Goal: Task Accomplishment & Management: Manage account settings

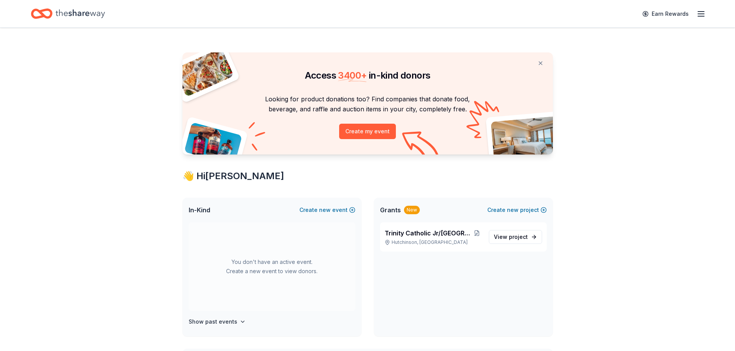
click at [701, 12] on line "button" at bounding box center [701, 12] width 6 height 0
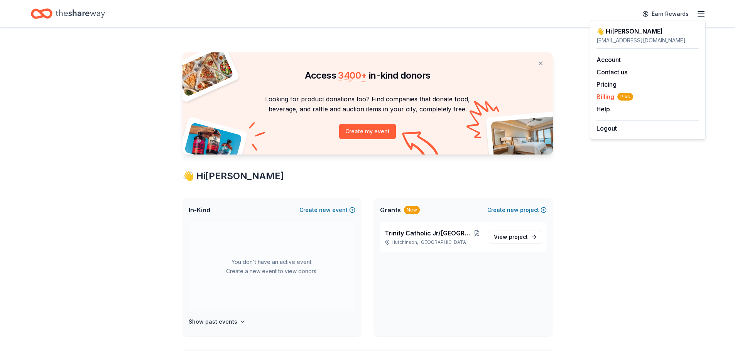
click at [666, 98] on div "Billing Plus" at bounding box center [647, 96] width 103 height 9
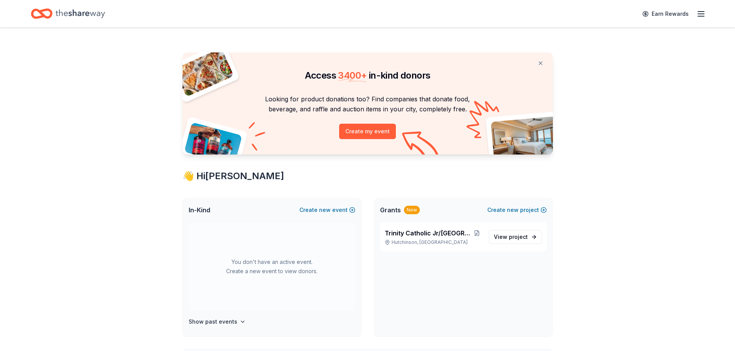
click at [700, 10] on icon "button" at bounding box center [700, 13] width 9 height 9
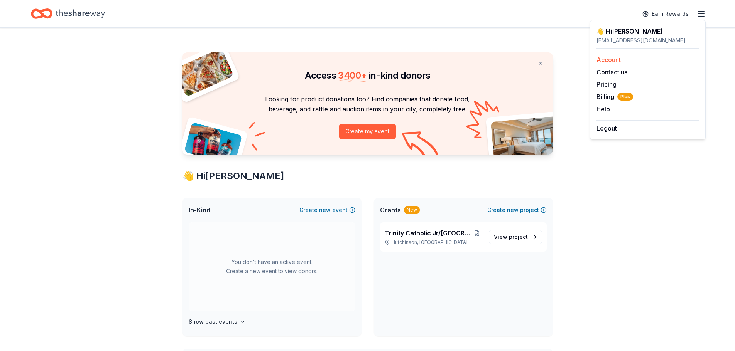
click at [616, 64] on div "Account" at bounding box center [647, 59] width 103 height 9
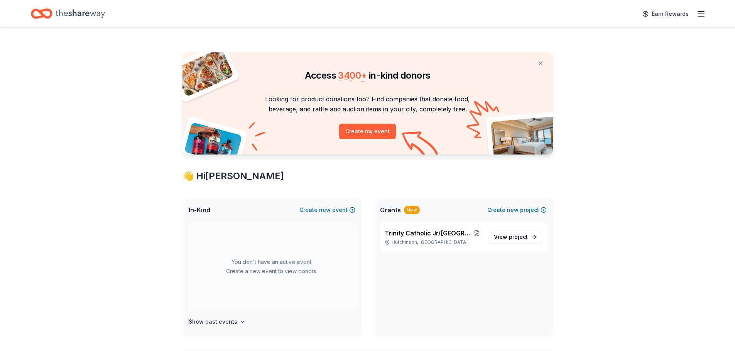
click at [698, 12] on icon "button" at bounding box center [700, 13] width 9 height 9
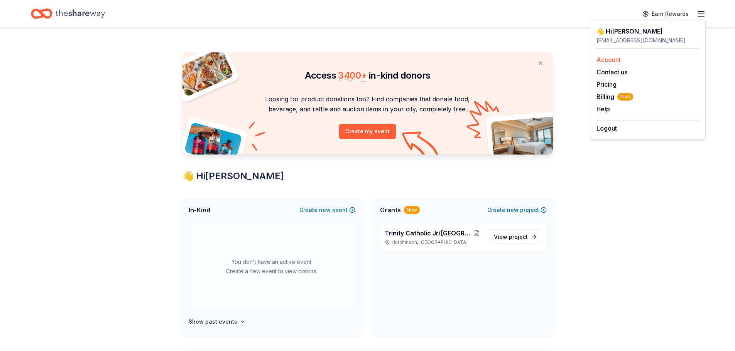
click at [607, 58] on link "Account" at bounding box center [608, 60] width 24 height 8
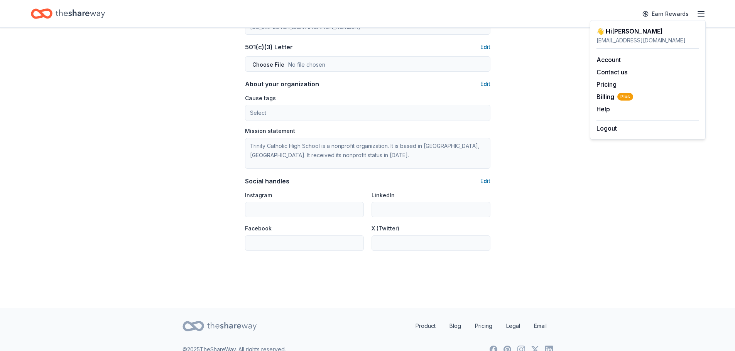
scroll to position [420, 0]
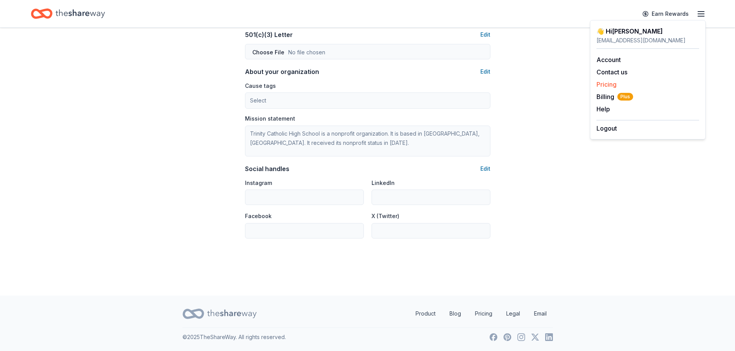
click at [609, 85] on link "Pricing" at bounding box center [606, 85] width 20 height 8
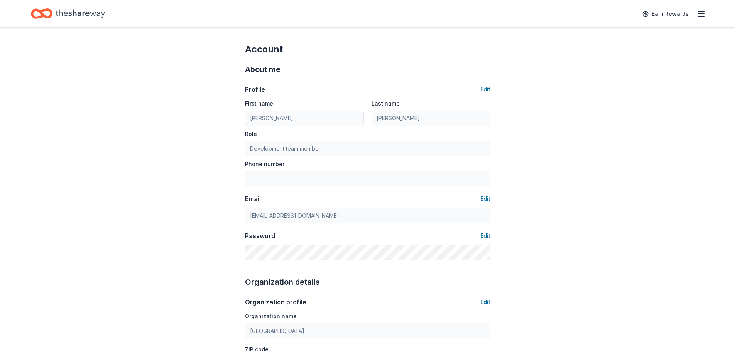
scroll to position [420, 0]
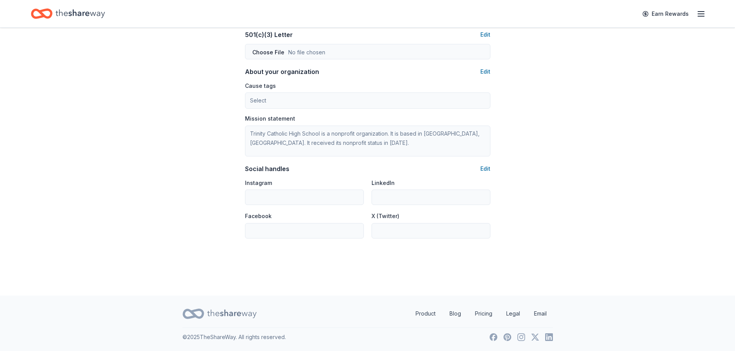
click at [701, 15] on icon "button" at bounding box center [700, 13] width 9 height 9
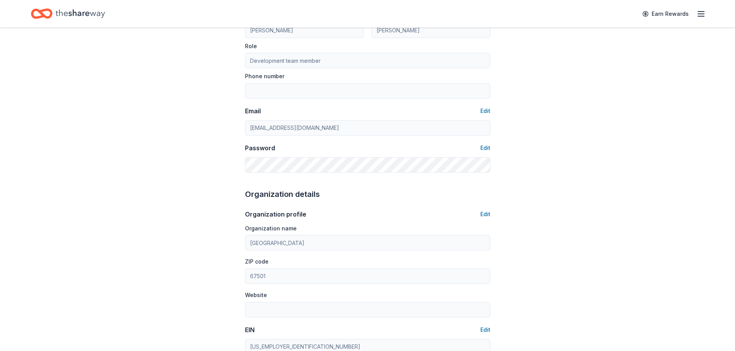
scroll to position [0, 0]
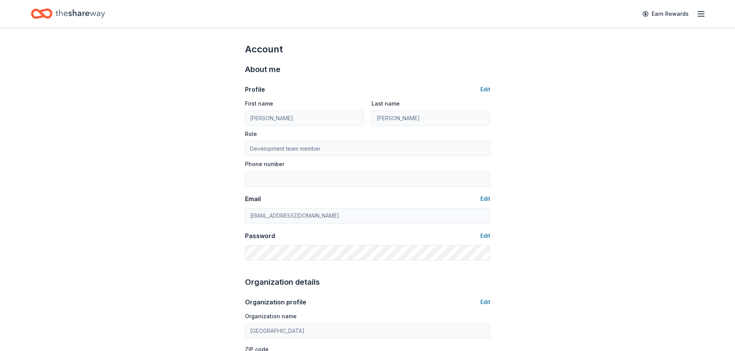
click at [700, 12] on icon "button" at bounding box center [700, 13] width 9 height 9
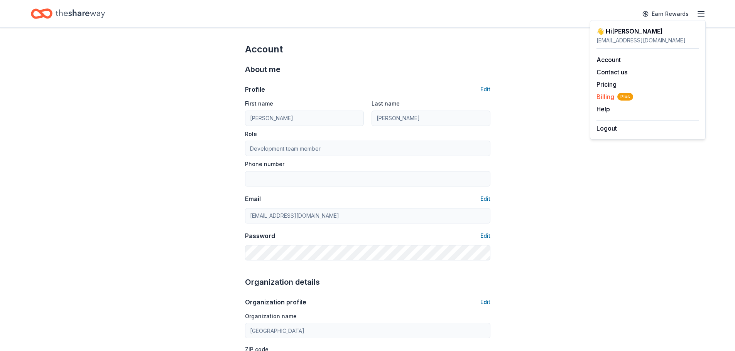
click at [606, 97] on span "Billing Plus" at bounding box center [614, 96] width 37 height 9
